Goal: Task Accomplishment & Management: Manage account settings

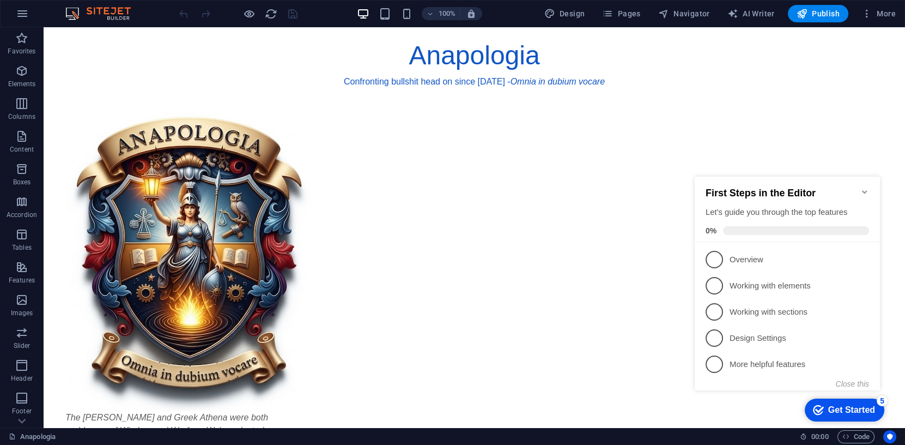
click at [865, 187] on icon "Minimize checklist" at bounding box center [864, 191] width 9 height 9
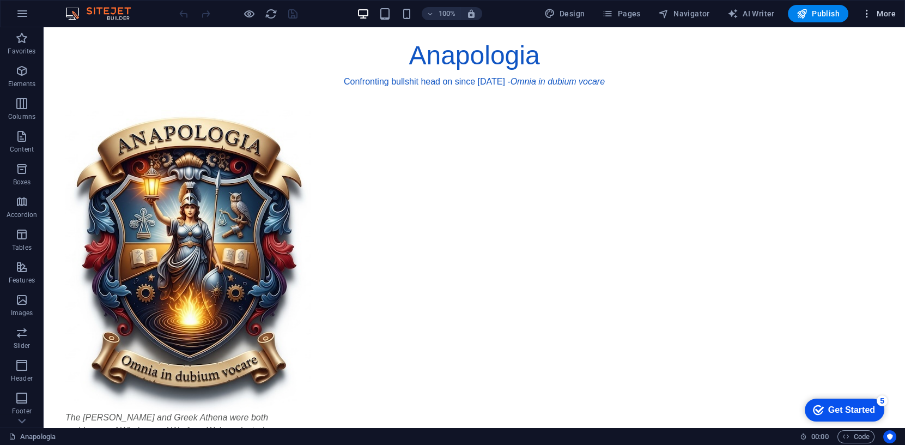
click at [881, 13] on span "More" at bounding box center [878, 13] width 34 height 11
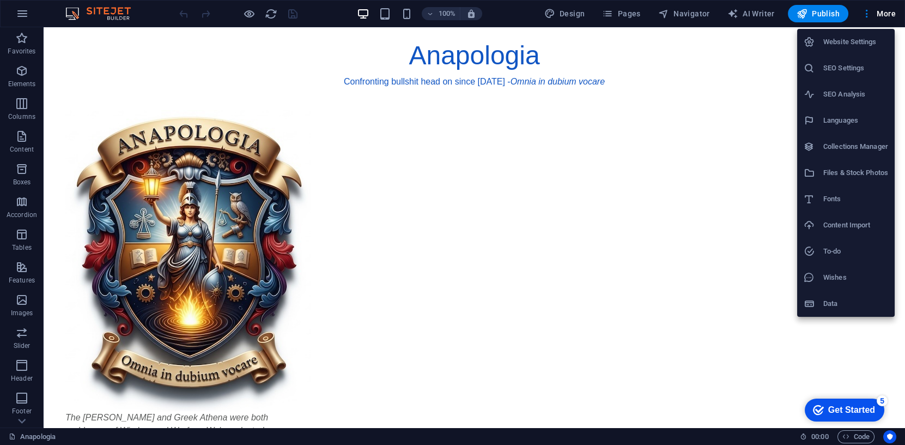
click at [844, 42] on h6 "Website Settings" at bounding box center [855, 41] width 65 height 13
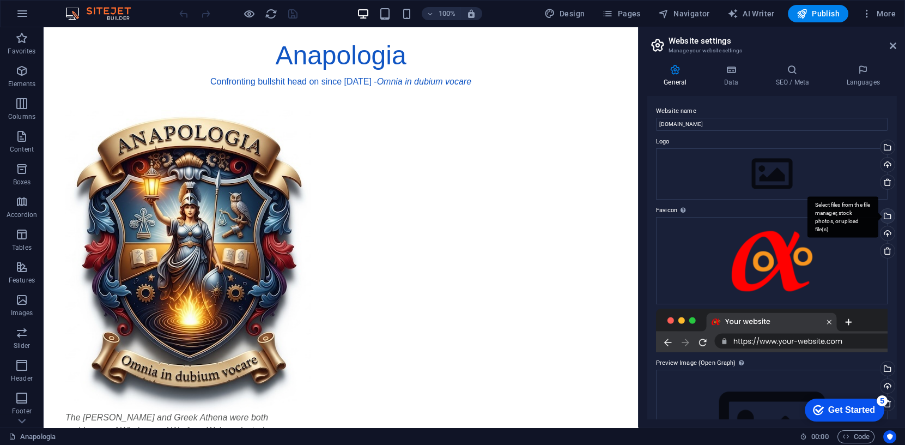
click at [886, 215] on div "Select files from the file manager, stock photos, or upload file(s)" at bounding box center [886, 217] width 16 height 16
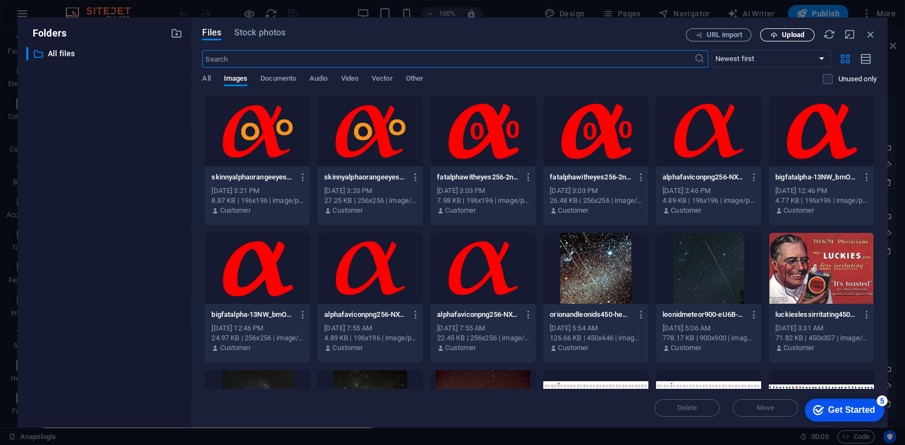
click at [790, 38] on span "Upload" at bounding box center [793, 35] width 22 height 7
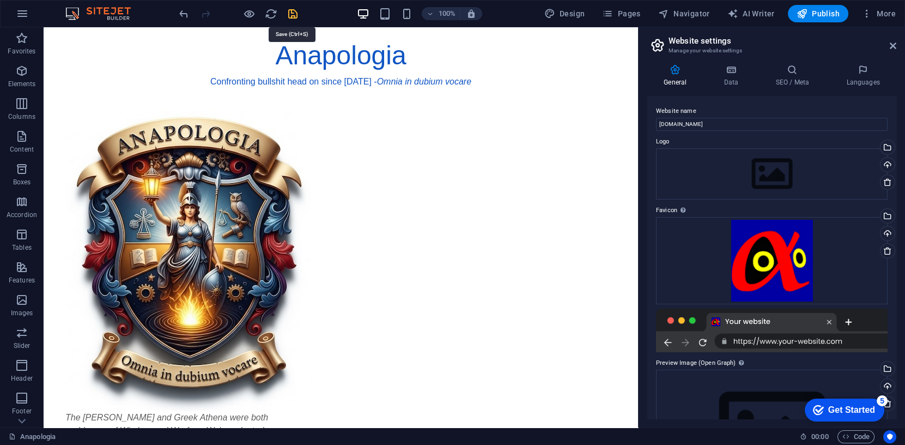
click at [292, 15] on icon "save" at bounding box center [293, 14] width 13 height 13
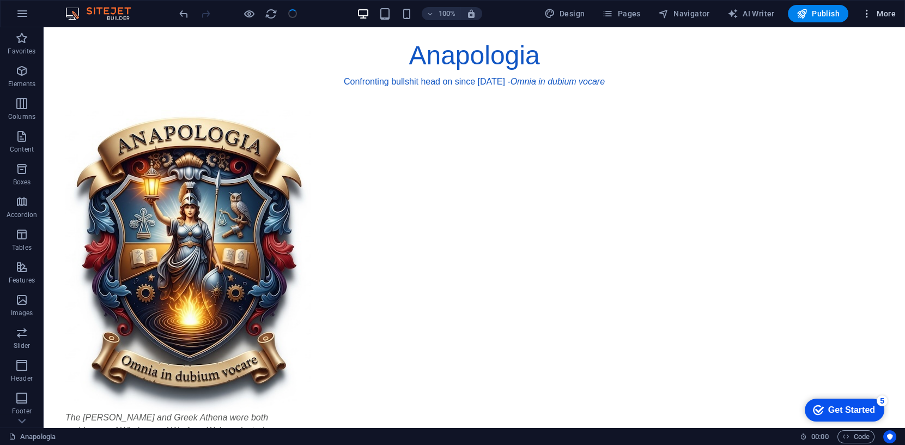
click at [883, 12] on span "More" at bounding box center [878, 13] width 34 height 11
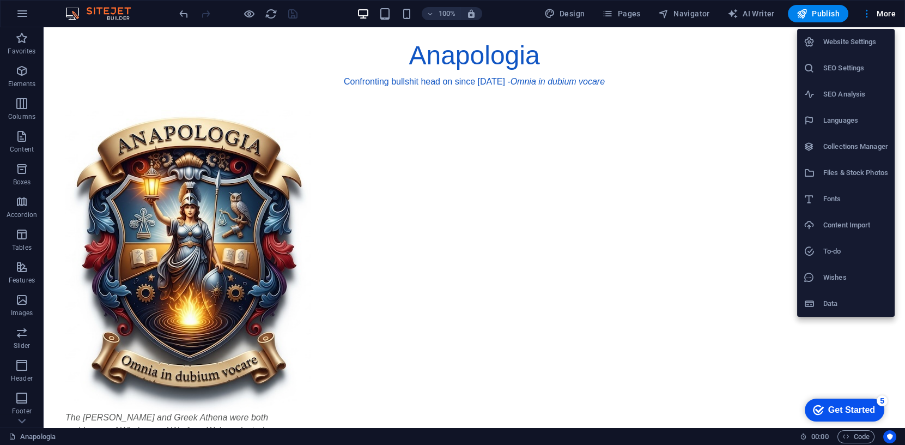
click at [860, 38] on h6 "Website Settings" at bounding box center [855, 41] width 65 height 13
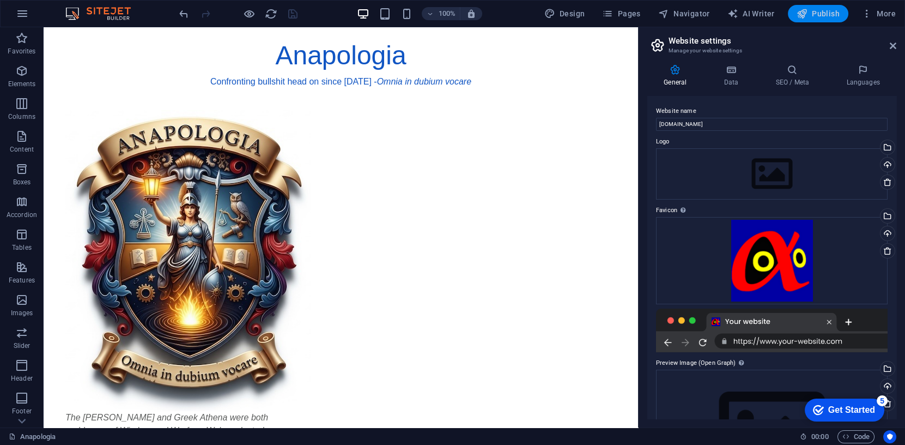
click at [823, 15] on span "Publish" at bounding box center [817, 13] width 43 height 11
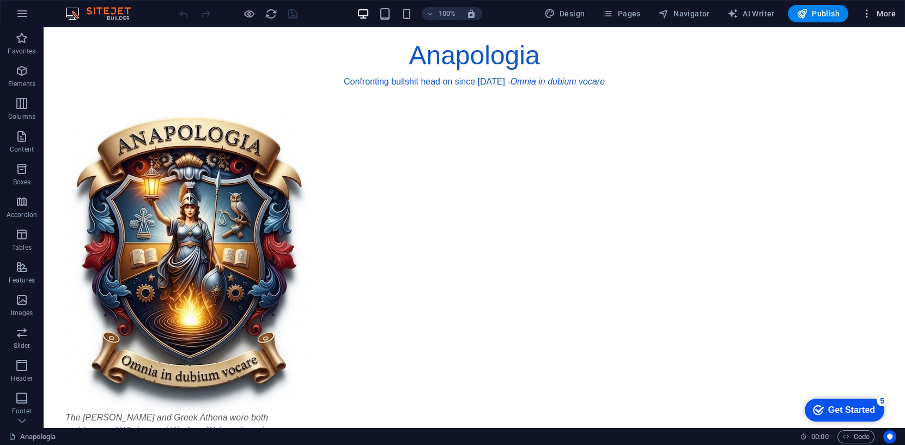
click at [879, 11] on span "More" at bounding box center [878, 13] width 34 height 11
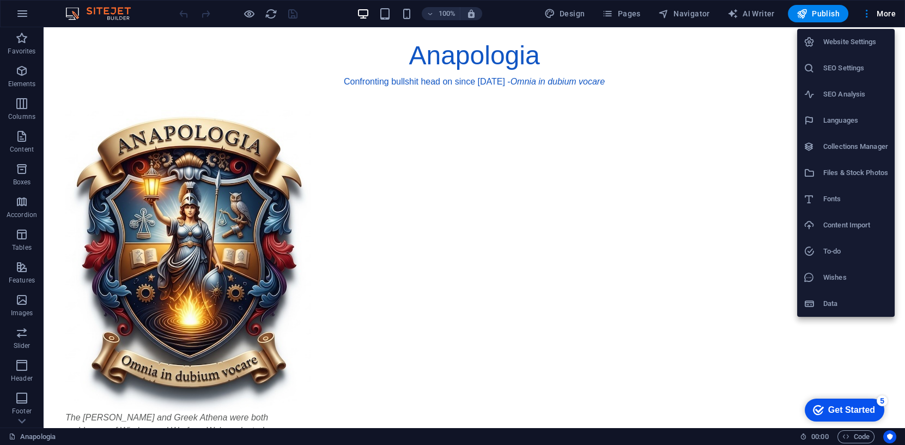
click at [850, 39] on h6 "Website Settings" at bounding box center [855, 41] width 65 height 13
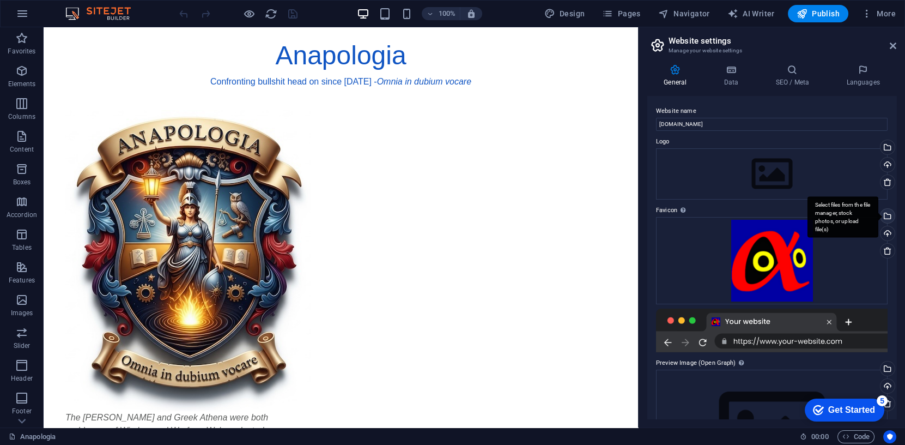
click at [885, 215] on div "Select files from the file manager, stock photos, or upload file(s)" at bounding box center [886, 217] width 16 height 16
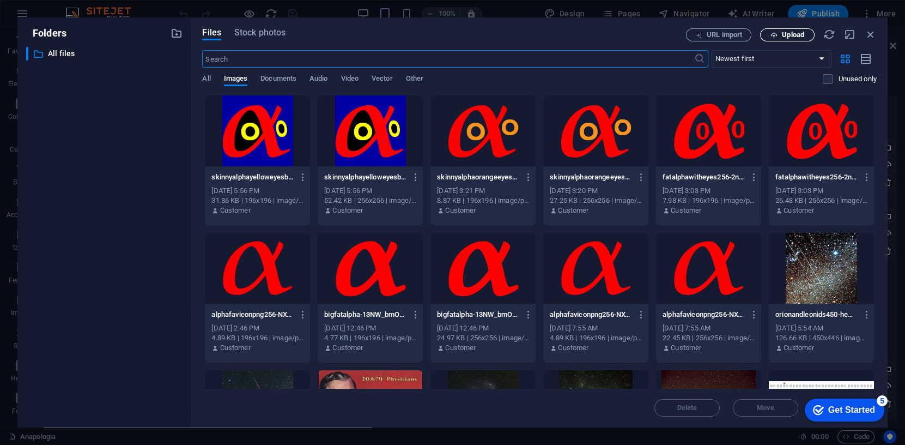
click at [792, 34] on span "Upload" at bounding box center [793, 35] width 22 height 7
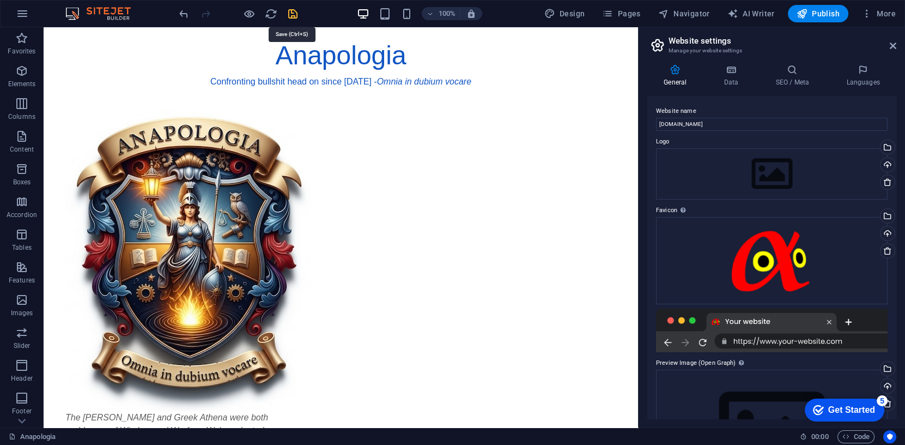
click at [292, 13] on icon "save" at bounding box center [293, 14] width 13 height 13
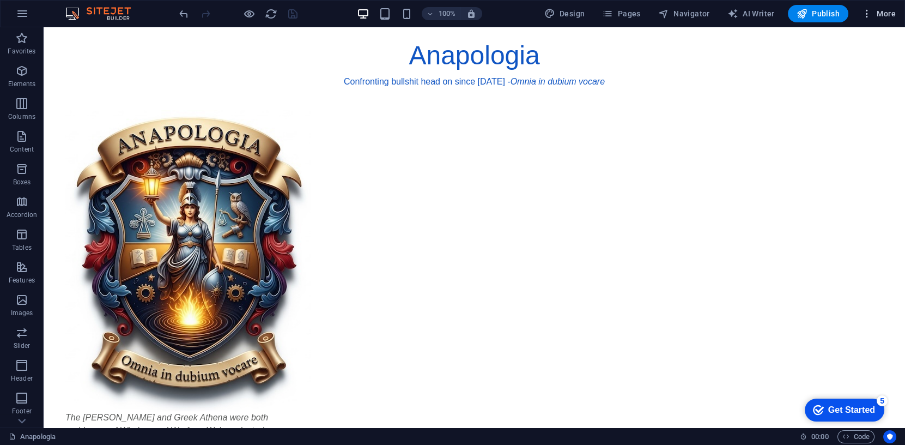
click at [885, 9] on span "More" at bounding box center [878, 13] width 34 height 11
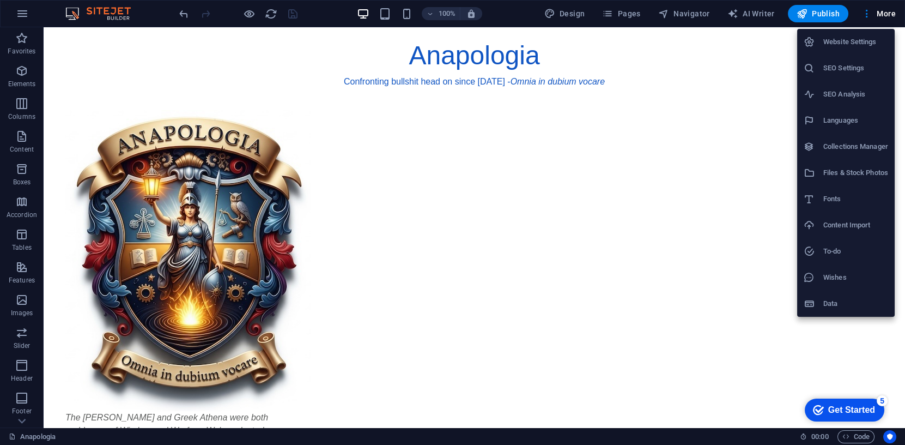
click at [860, 37] on h6 "Website Settings" at bounding box center [855, 41] width 65 height 13
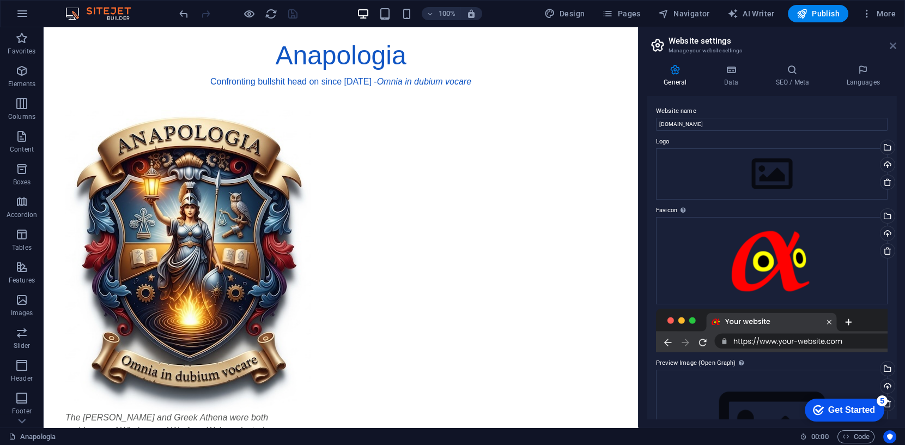
click at [892, 45] on icon at bounding box center [893, 45] width 7 height 9
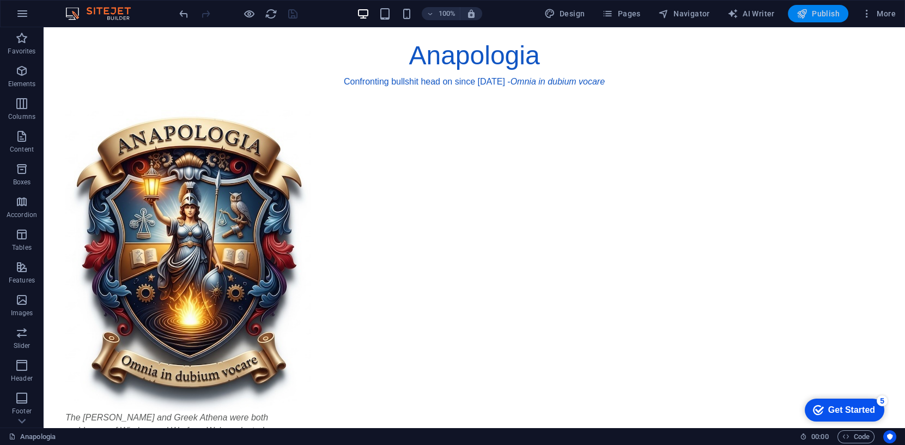
click at [824, 11] on span "Publish" at bounding box center [817, 13] width 43 height 11
click at [885, 10] on span "More" at bounding box center [878, 13] width 34 height 11
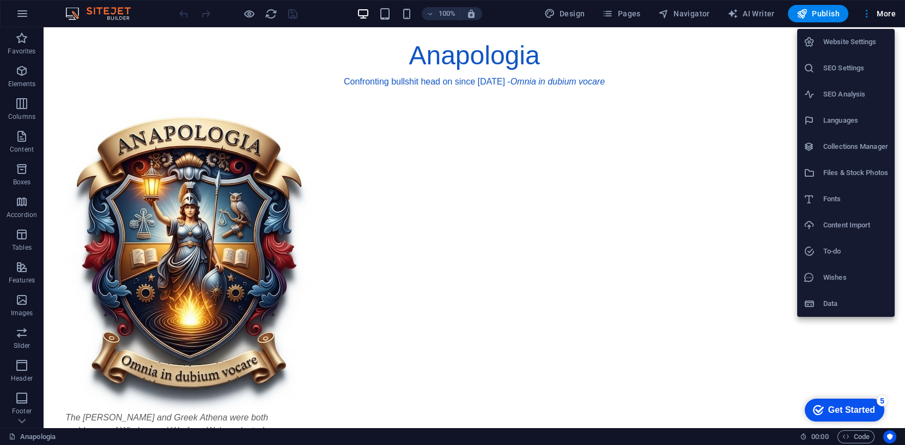
click at [857, 39] on h6 "Website Settings" at bounding box center [855, 41] width 65 height 13
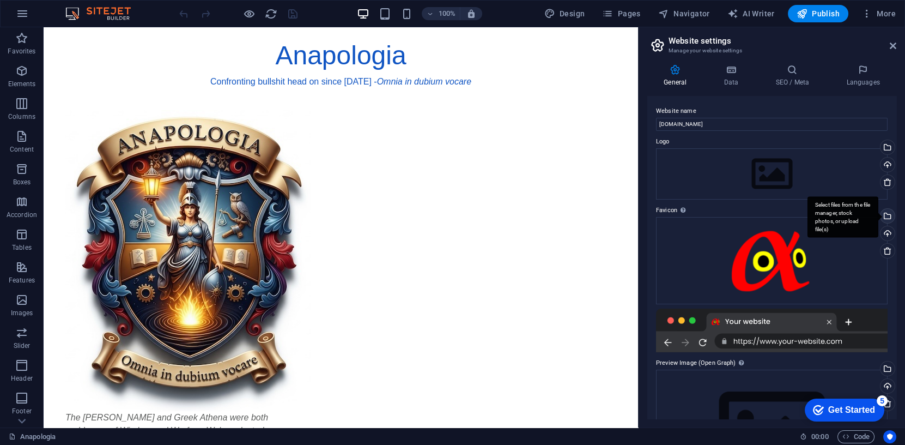
click at [885, 214] on div "Select files from the file manager, stock photos, or upload file(s)" at bounding box center [886, 217] width 16 height 16
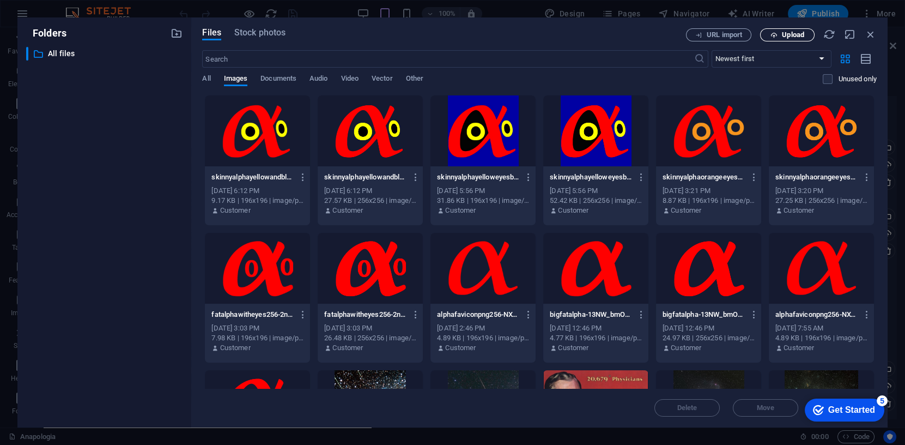
click at [789, 33] on span "Upload" at bounding box center [793, 35] width 22 height 7
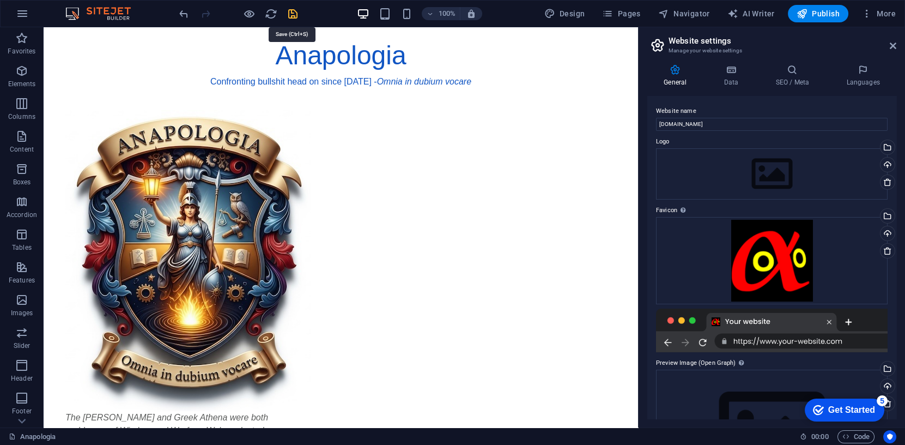
click at [296, 14] on icon "save" at bounding box center [293, 14] width 13 height 13
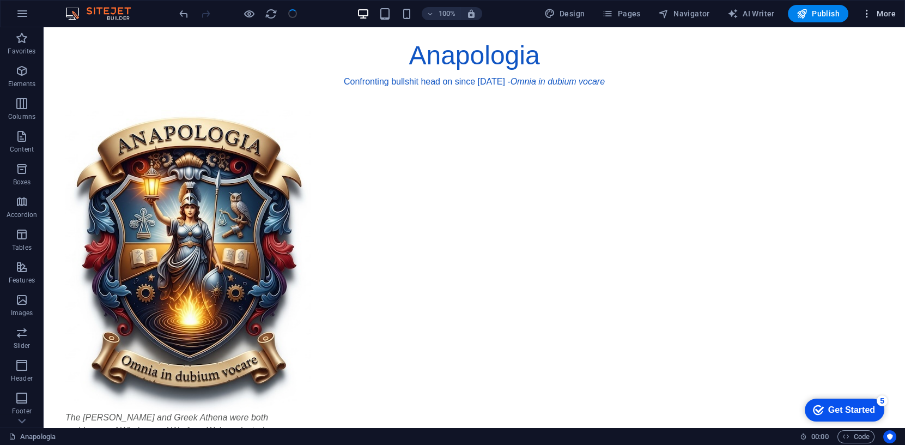
click at [884, 13] on span "More" at bounding box center [878, 13] width 34 height 11
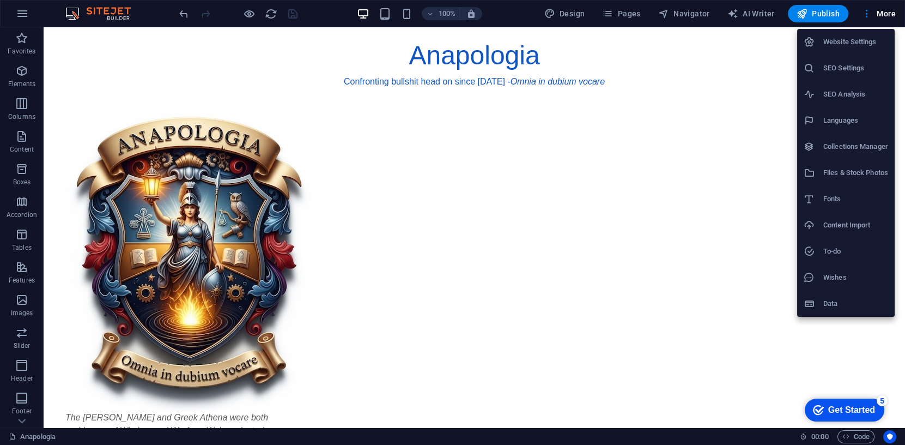
click at [850, 42] on h6 "Website Settings" at bounding box center [855, 41] width 65 height 13
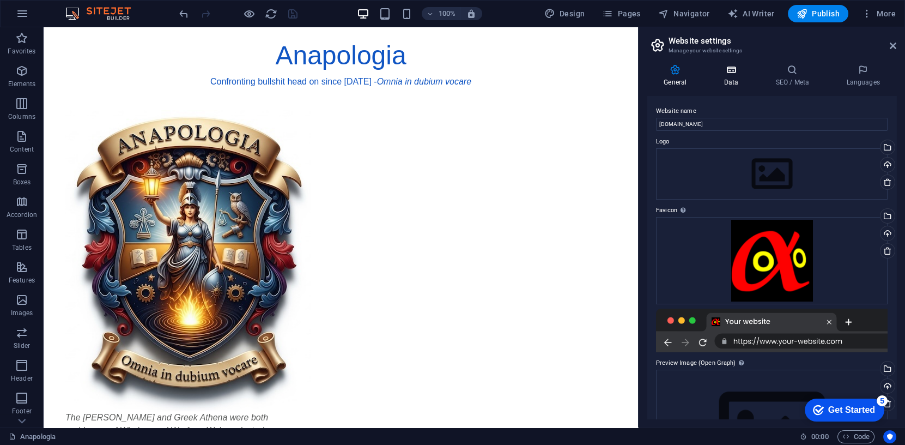
click at [733, 68] on icon at bounding box center [730, 69] width 47 height 11
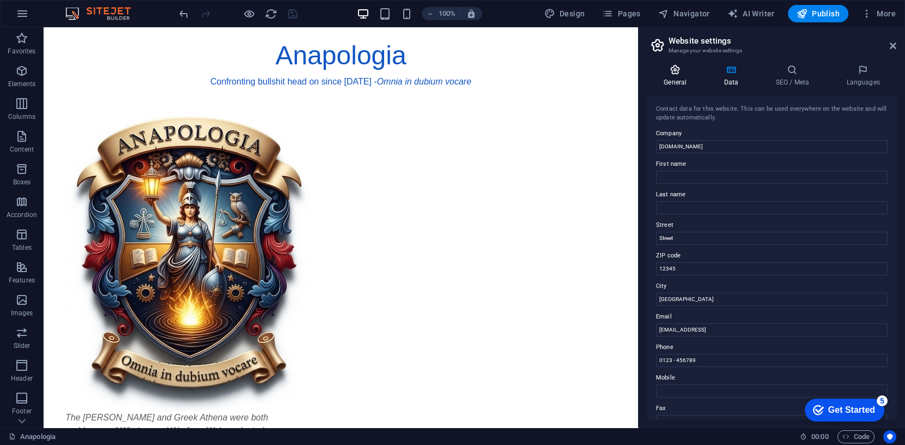
click at [677, 71] on icon at bounding box center [675, 69] width 56 height 11
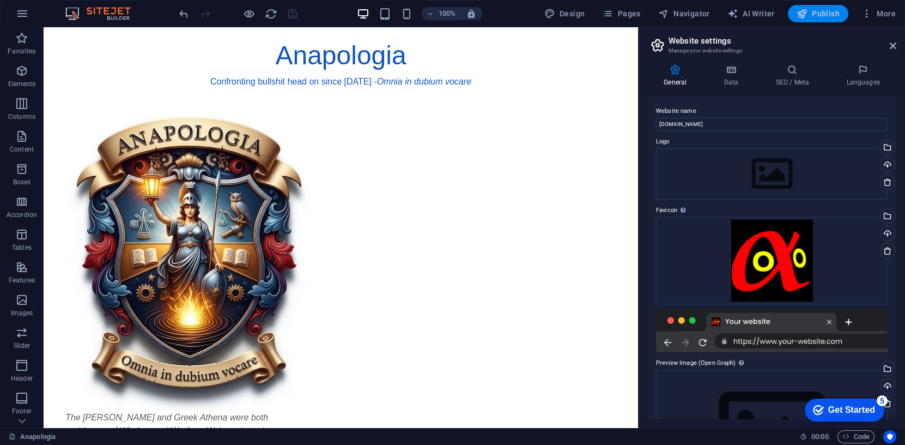
click at [823, 14] on span "Publish" at bounding box center [817, 13] width 43 height 11
